Goal: Information Seeking & Learning: Check status

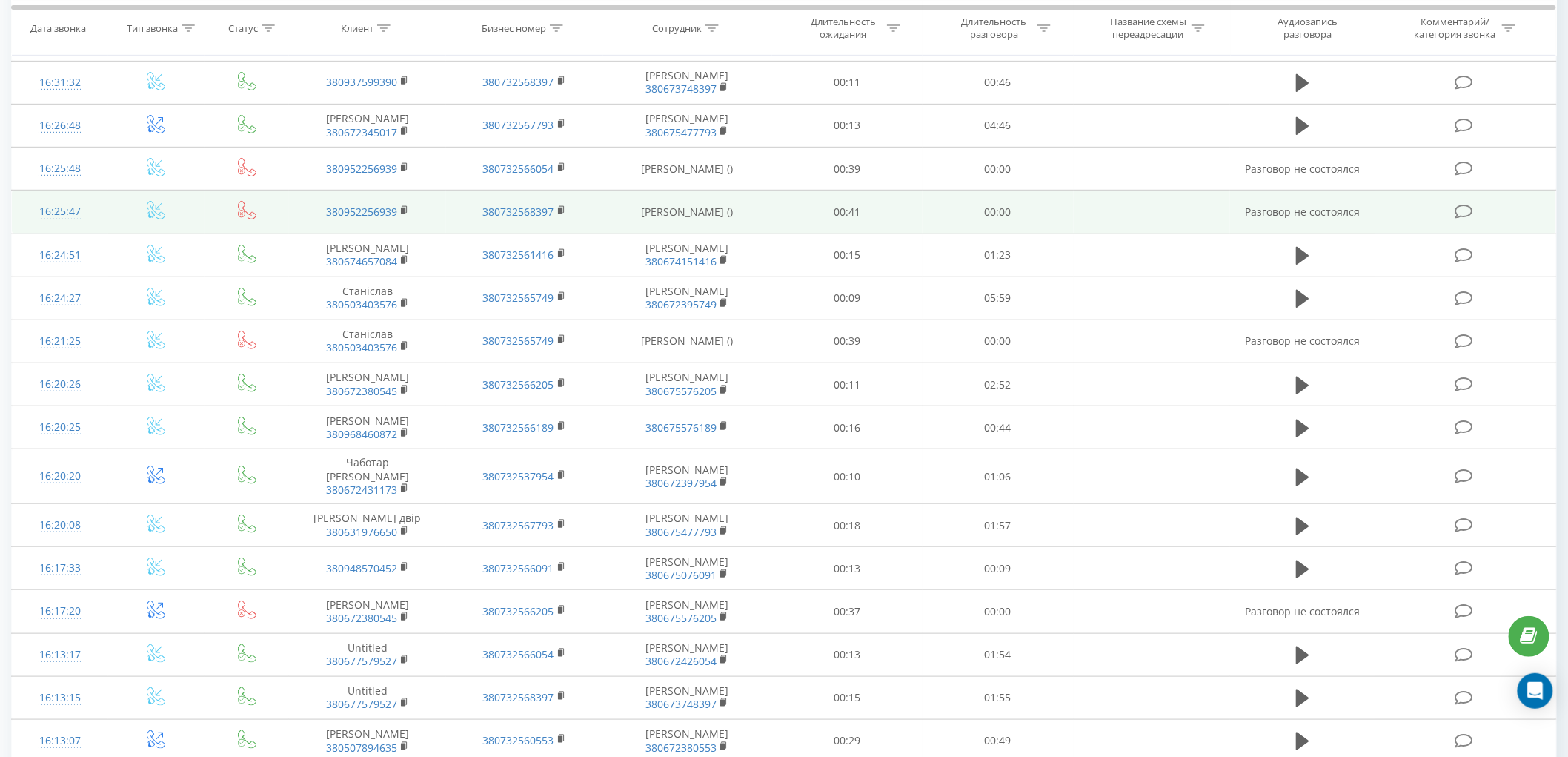
scroll to position [329, 0]
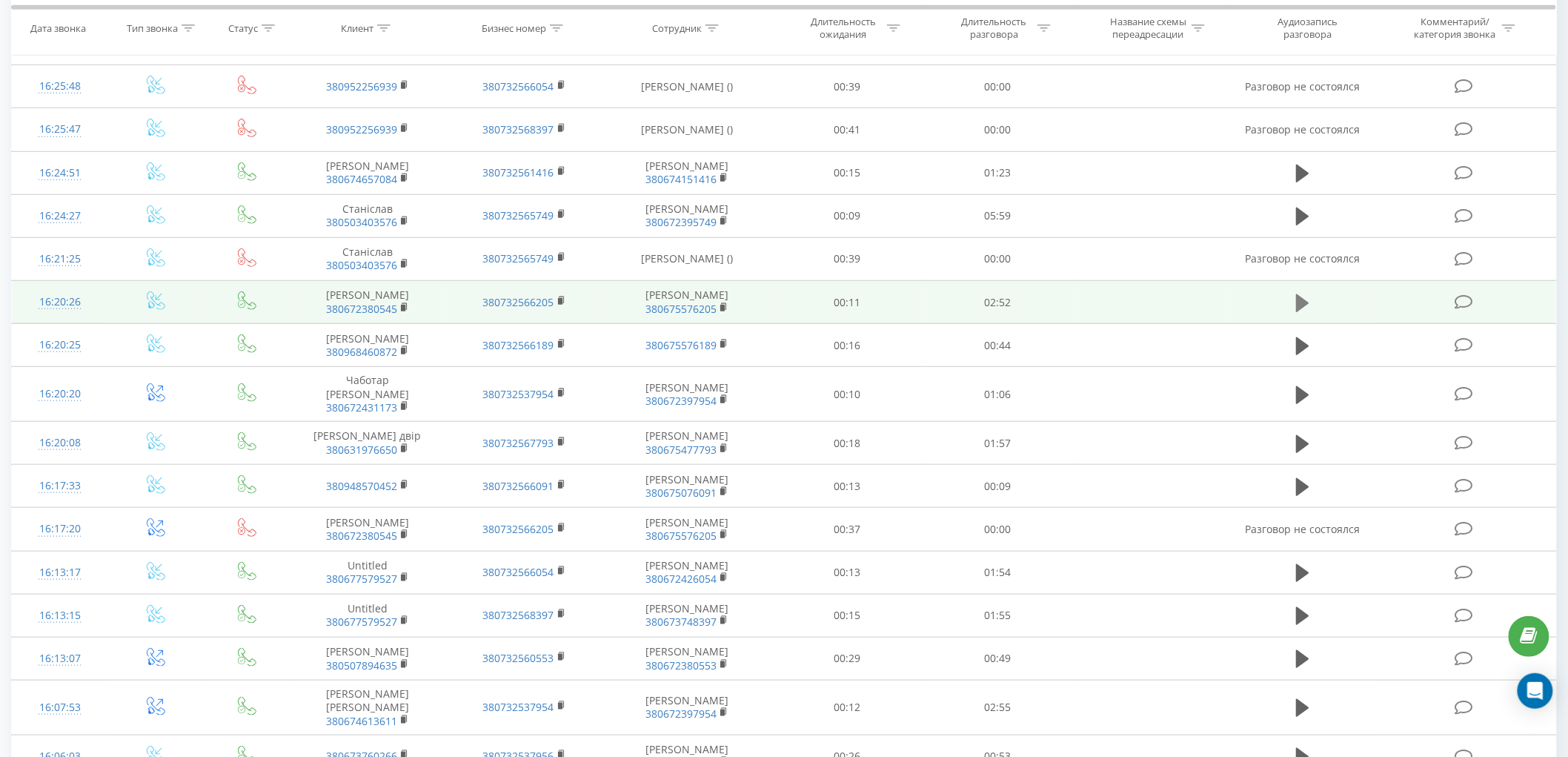
click at [1300, 312] on icon at bounding box center [1303, 302] width 13 height 17
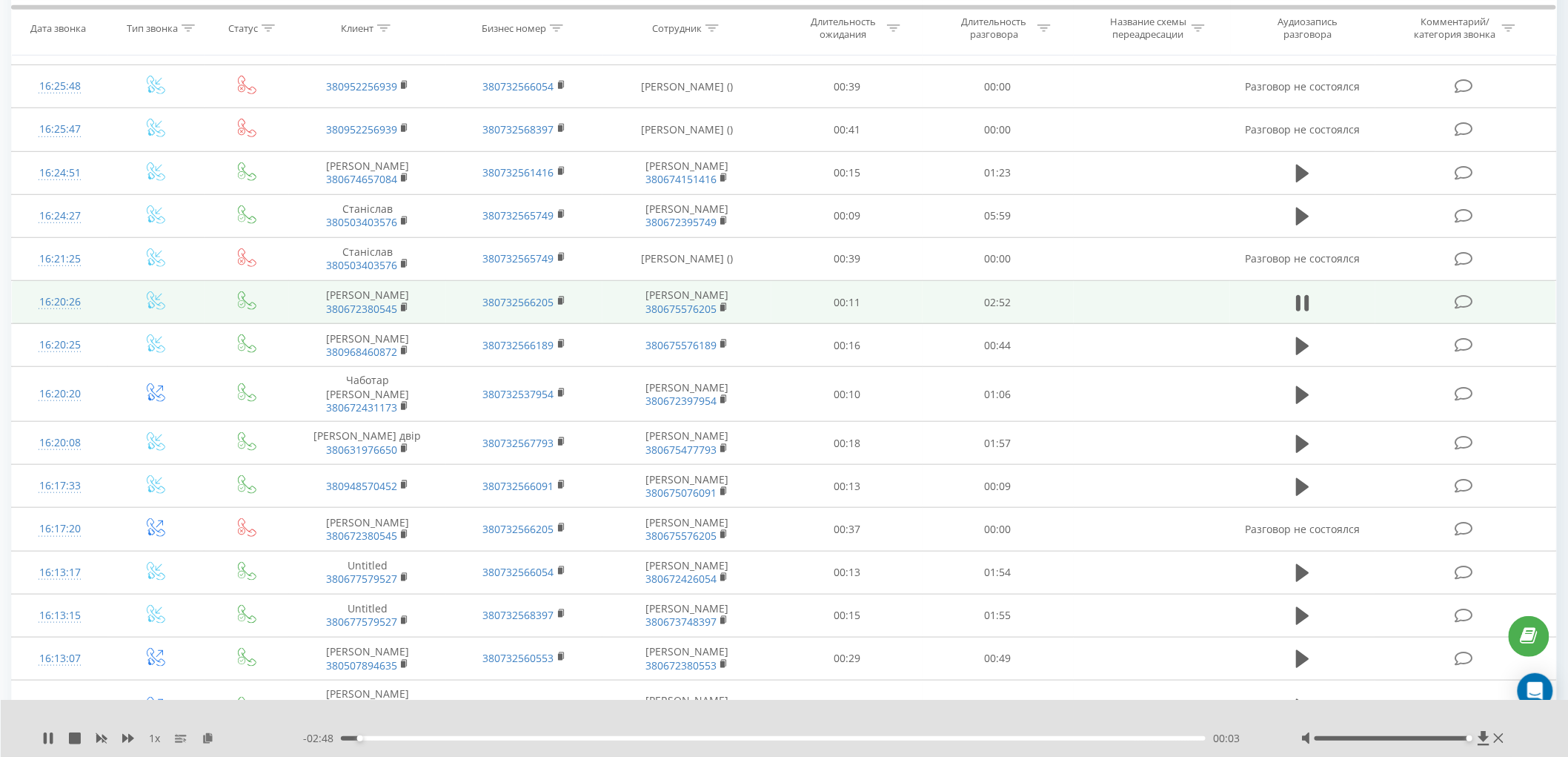
drag, startPoint x: 1391, startPoint y: 739, endPoint x: 1481, endPoint y: 724, distance: 91.2
click at [1481, 724] on div "1 x - 02:48 00:03 00:03" at bounding box center [784, 728] width 1568 height 57
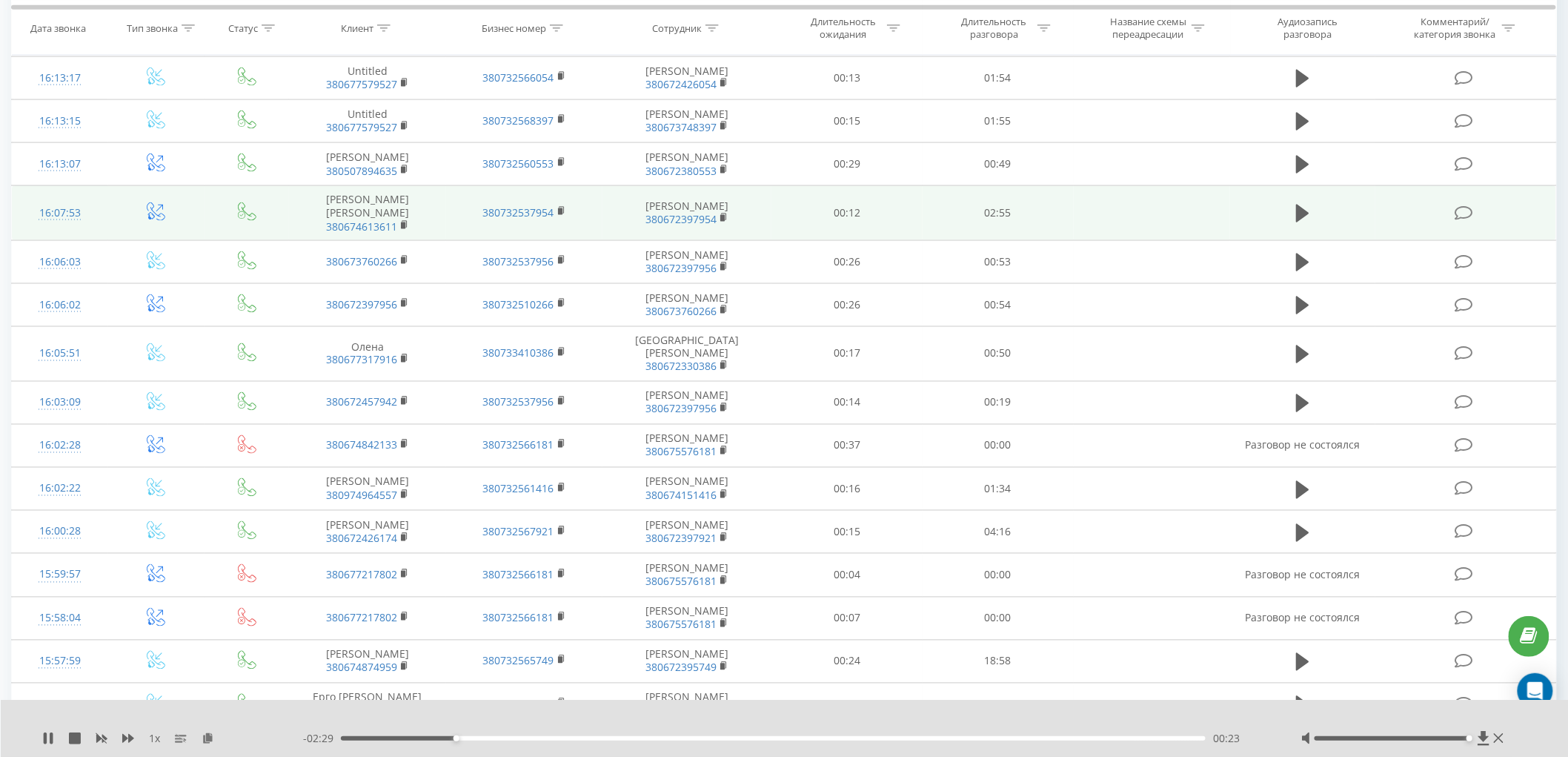
scroll to position [988, 0]
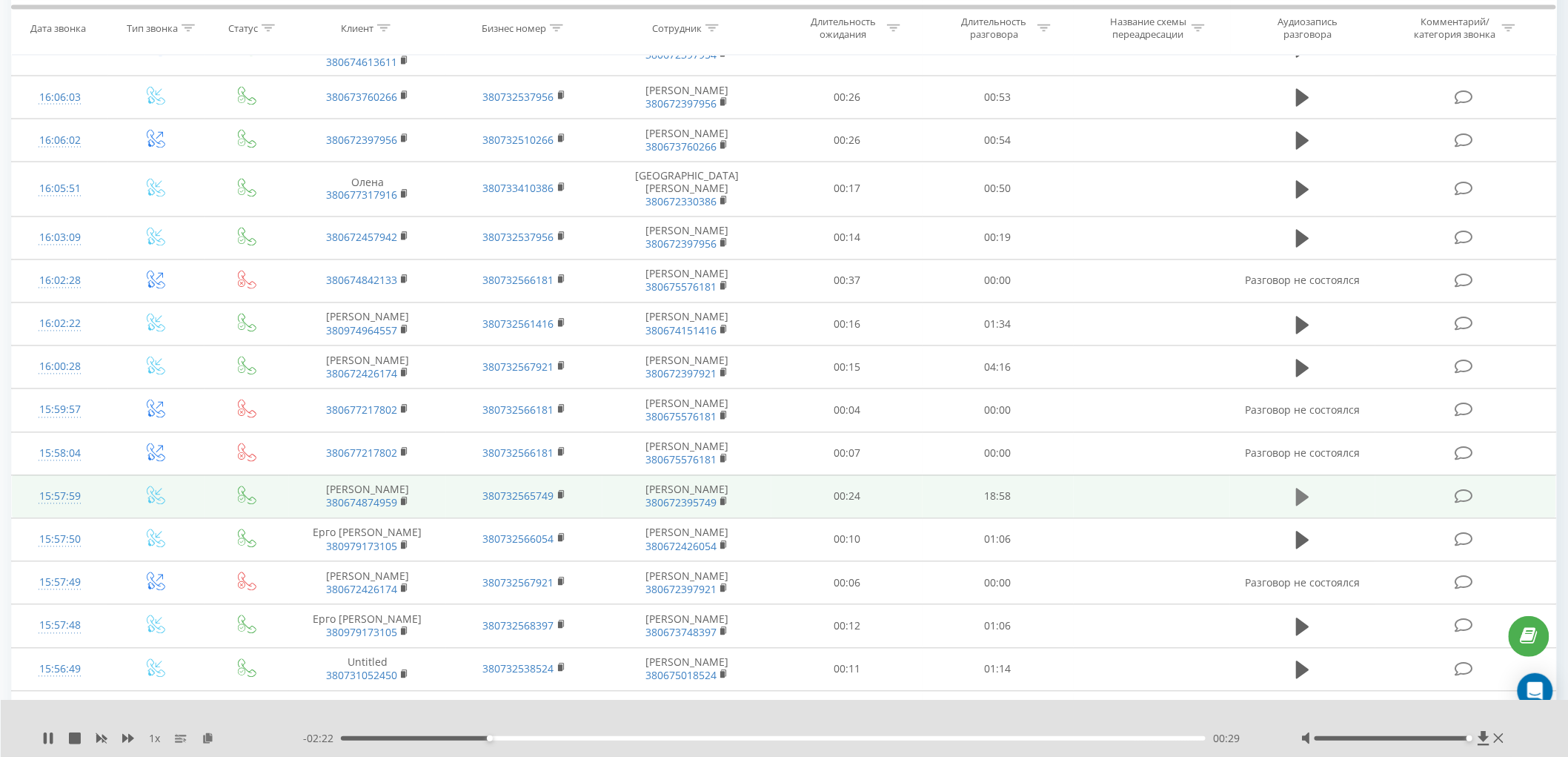
click at [1306, 508] on icon at bounding box center [1303, 497] width 13 height 21
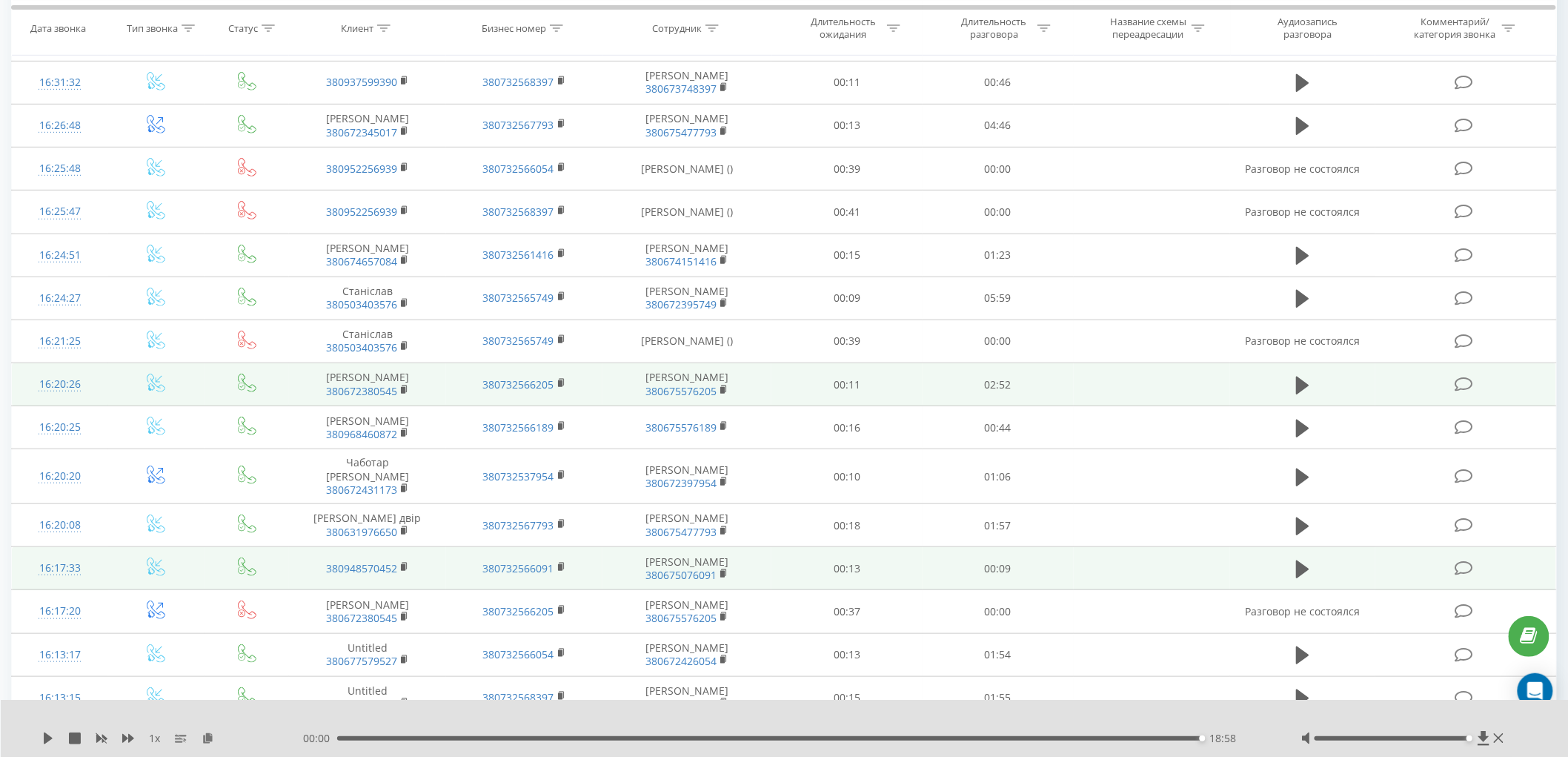
scroll to position [0, 0]
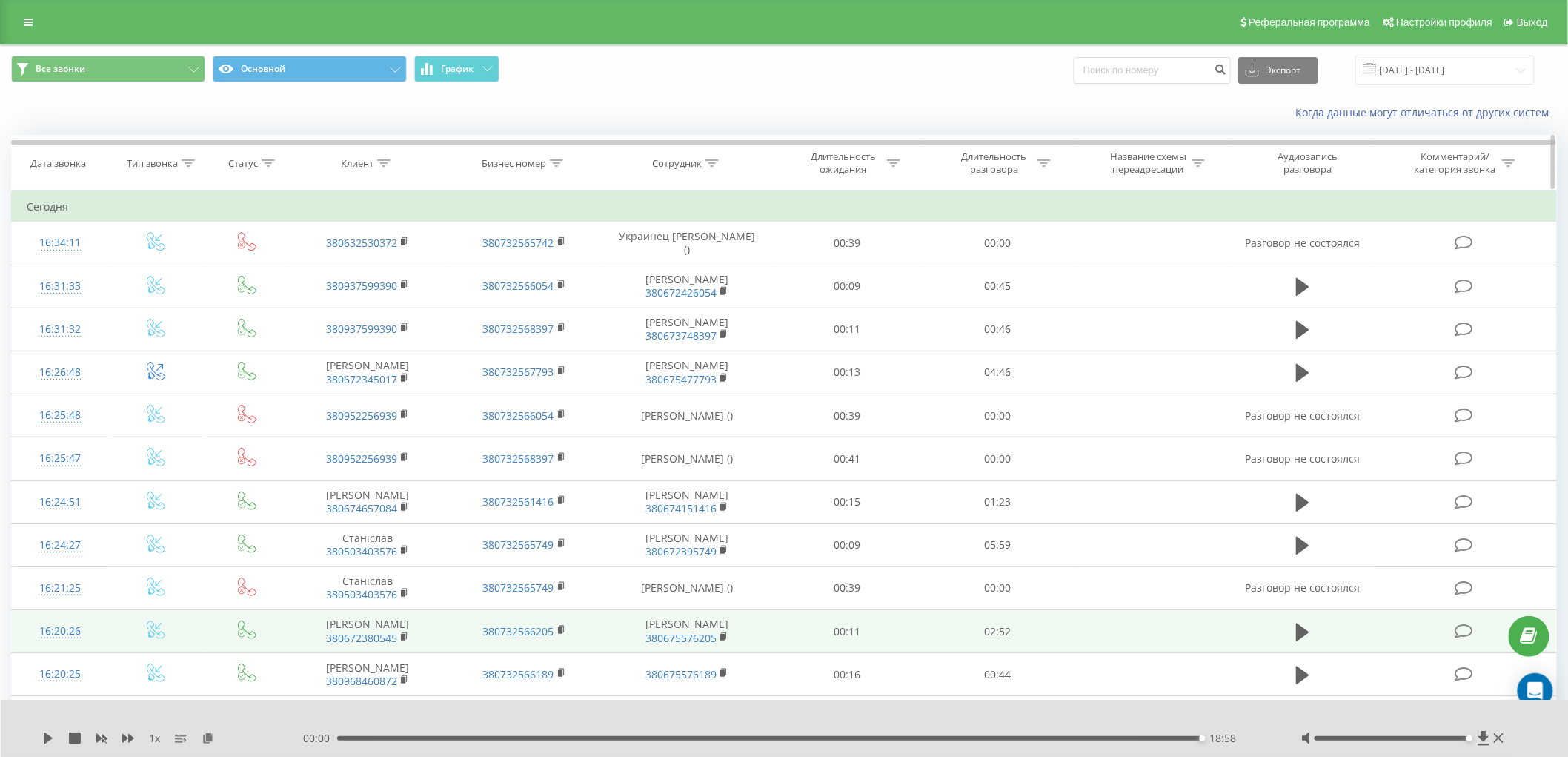
click at [384, 161] on icon at bounding box center [384, 164] width 13 height 8
click at [374, 265] on input "text" at bounding box center [367, 269] width 131 height 26
type input "380674874959"
click at [380, 298] on span "OK" at bounding box center [398, 298] width 41 height 23
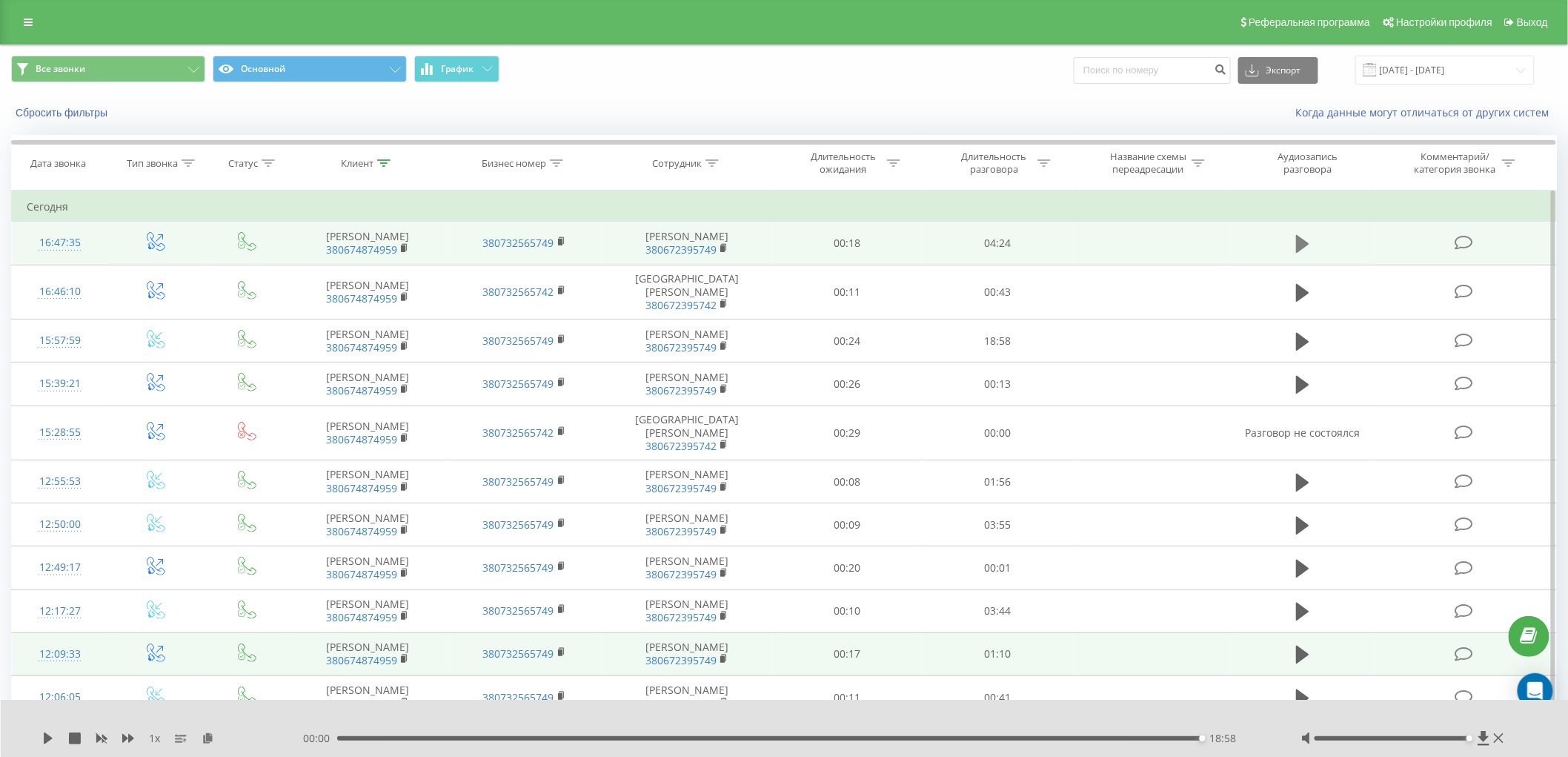
click at [1298, 244] on icon at bounding box center [1303, 243] width 13 height 17
